Goal: Task Accomplishment & Management: Use online tool/utility

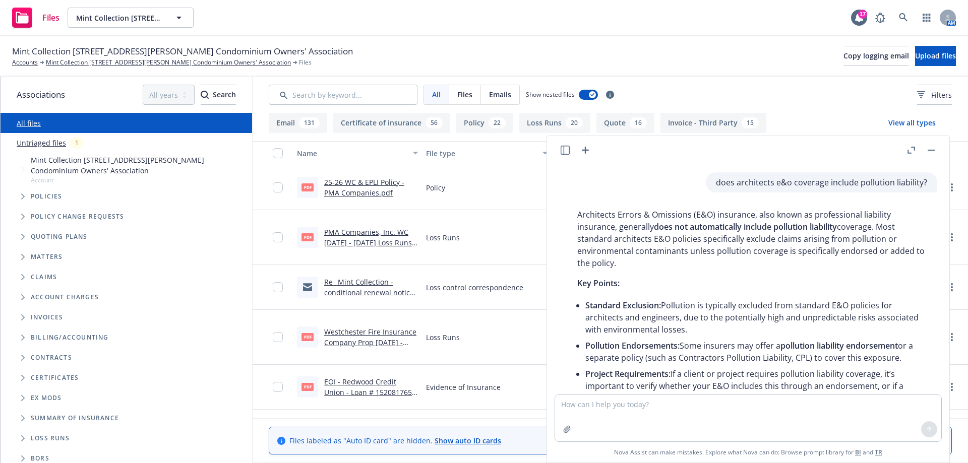
scroll to position [129, 0]
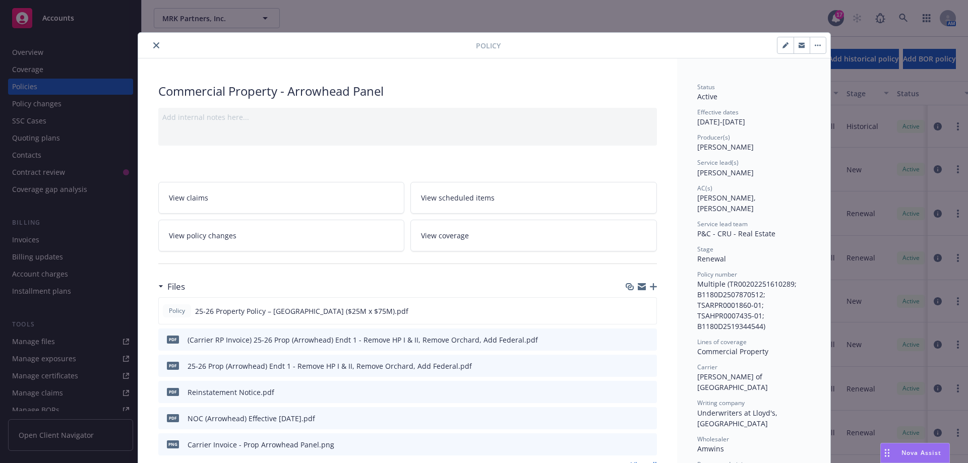
click at [154, 46] on icon "close" at bounding box center [156, 45] width 6 height 6
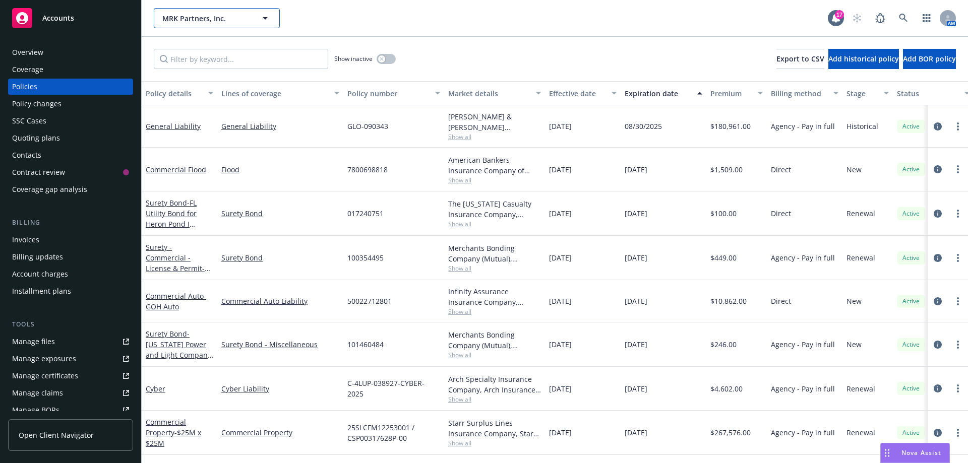
click at [263, 16] on icon "button" at bounding box center [265, 18] width 12 height 12
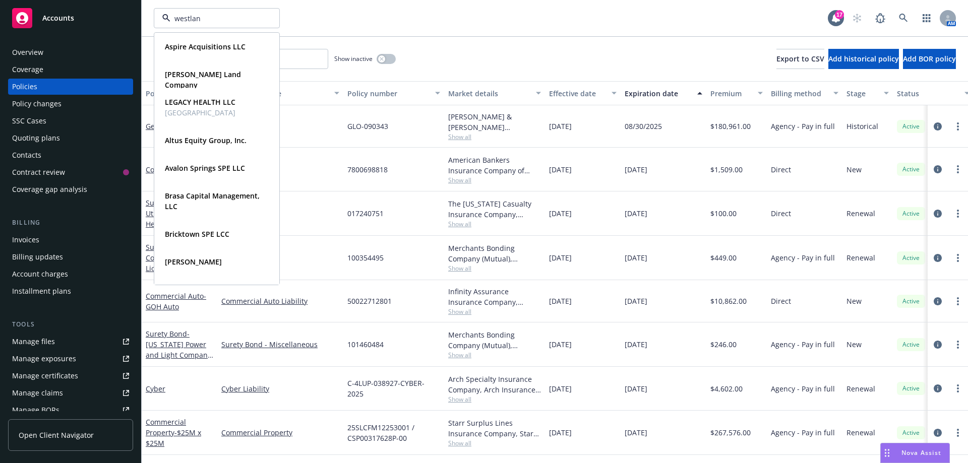
type input "westland"
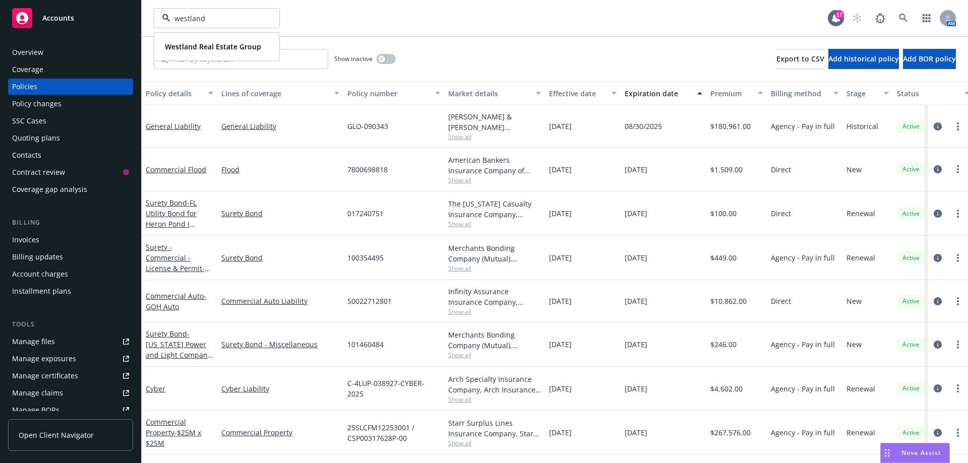
click at [250, 51] on strong "Westland Real Estate Group" at bounding box center [213, 47] width 96 height 10
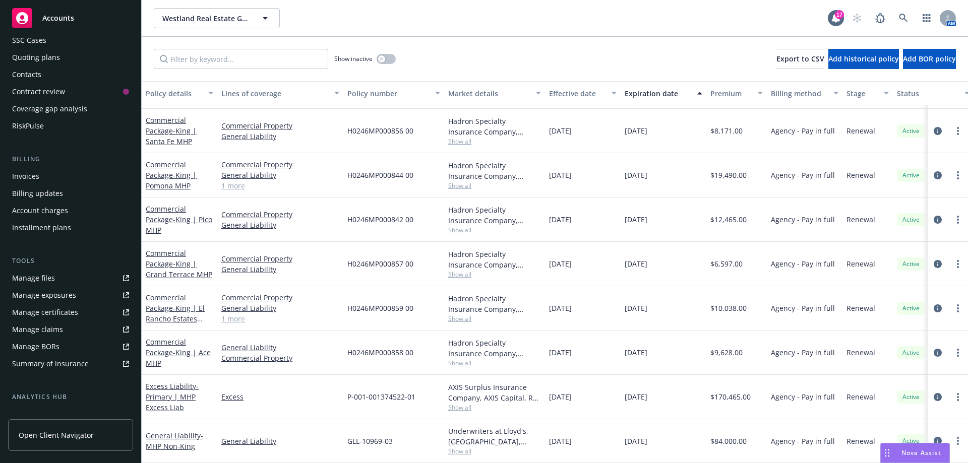
scroll to position [101, 0]
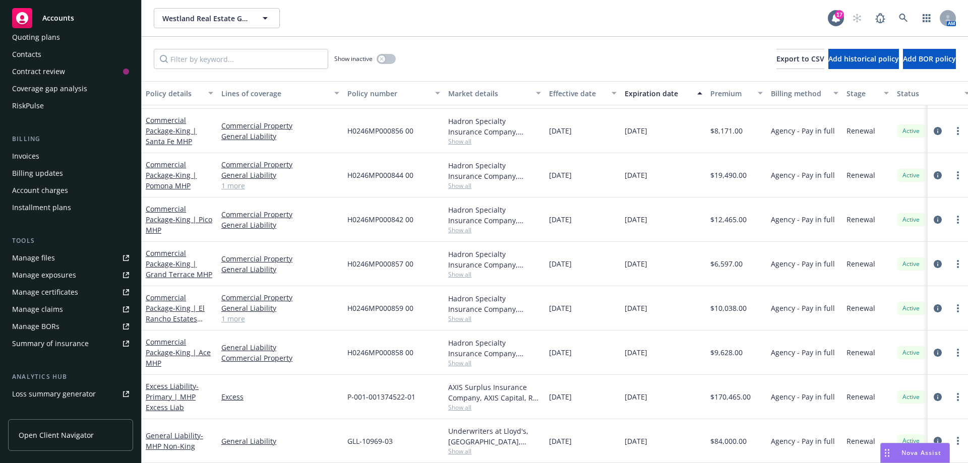
click at [57, 310] on div "Manage claims" at bounding box center [37, 309] width 51 height 16
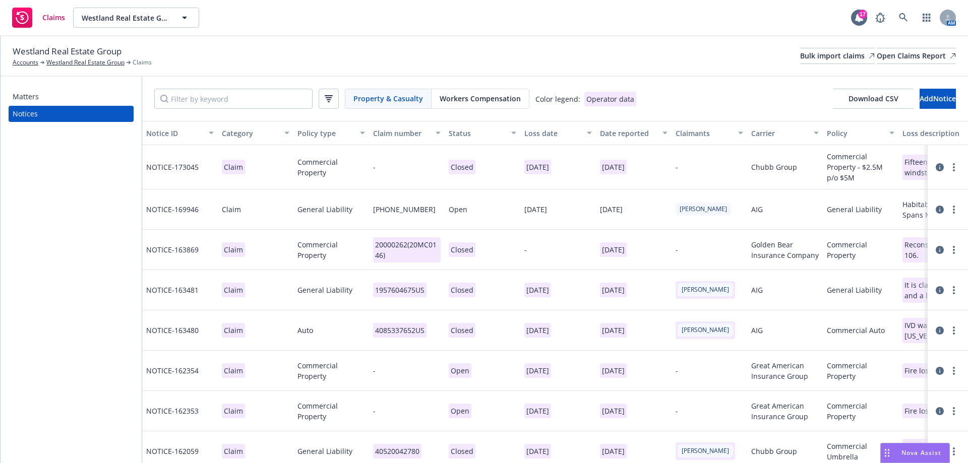
click at [381, 99] on span "Property & Casualty" at bounding box center [388, 98] width 70 height 11
click at [194, 99] on input "Filter by keyword" at bounding box center [233, 99] width 158 height 20
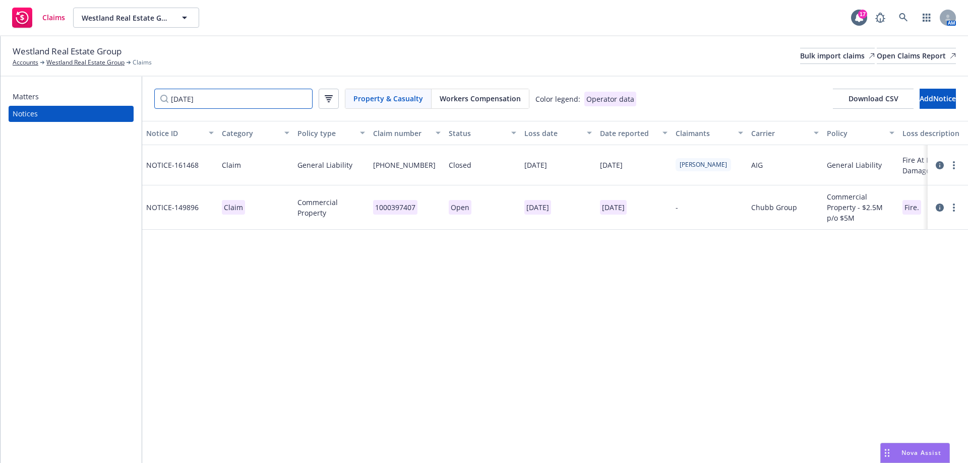
type input "02/09/20"
click at [938, 209] on icon at bounding box center [939, 208] width 8 height 8
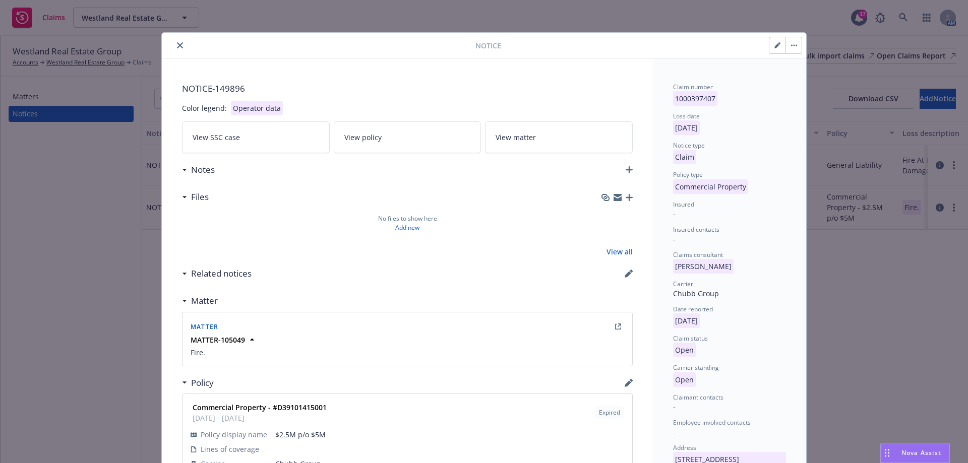
click at [177, 44] on icon "close" at bounding box center [180, 45] width 6 height 6
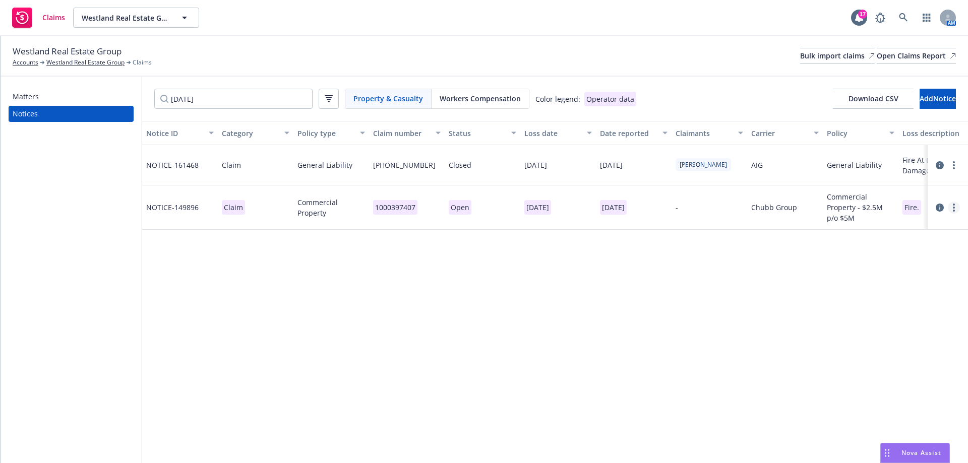
click at [952, 209] on link "more" at bounding box center [953, 208] width 12 height 12
click at [941, 208] on icon at bounding box center [939, 208] width 8 height 8
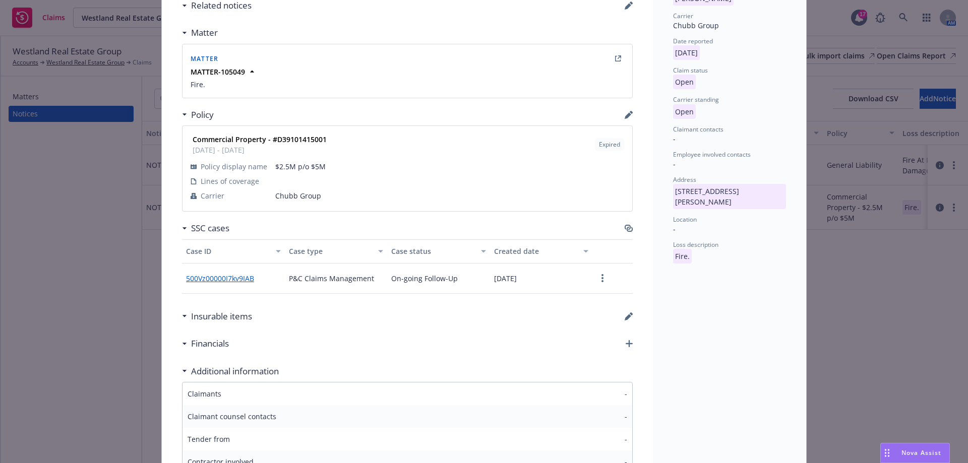
scroll to position [260, 0]
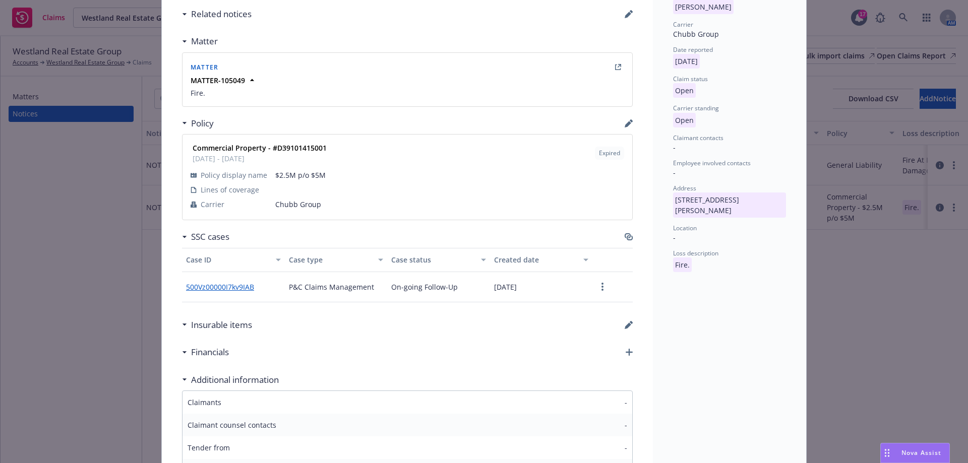
click at [226, 289] on link "500Vz00000I7kv9IAB" at bounding box center [224, 287] width 76 height 11
